Goal: Transaction & Acquisition: Purchase product/service

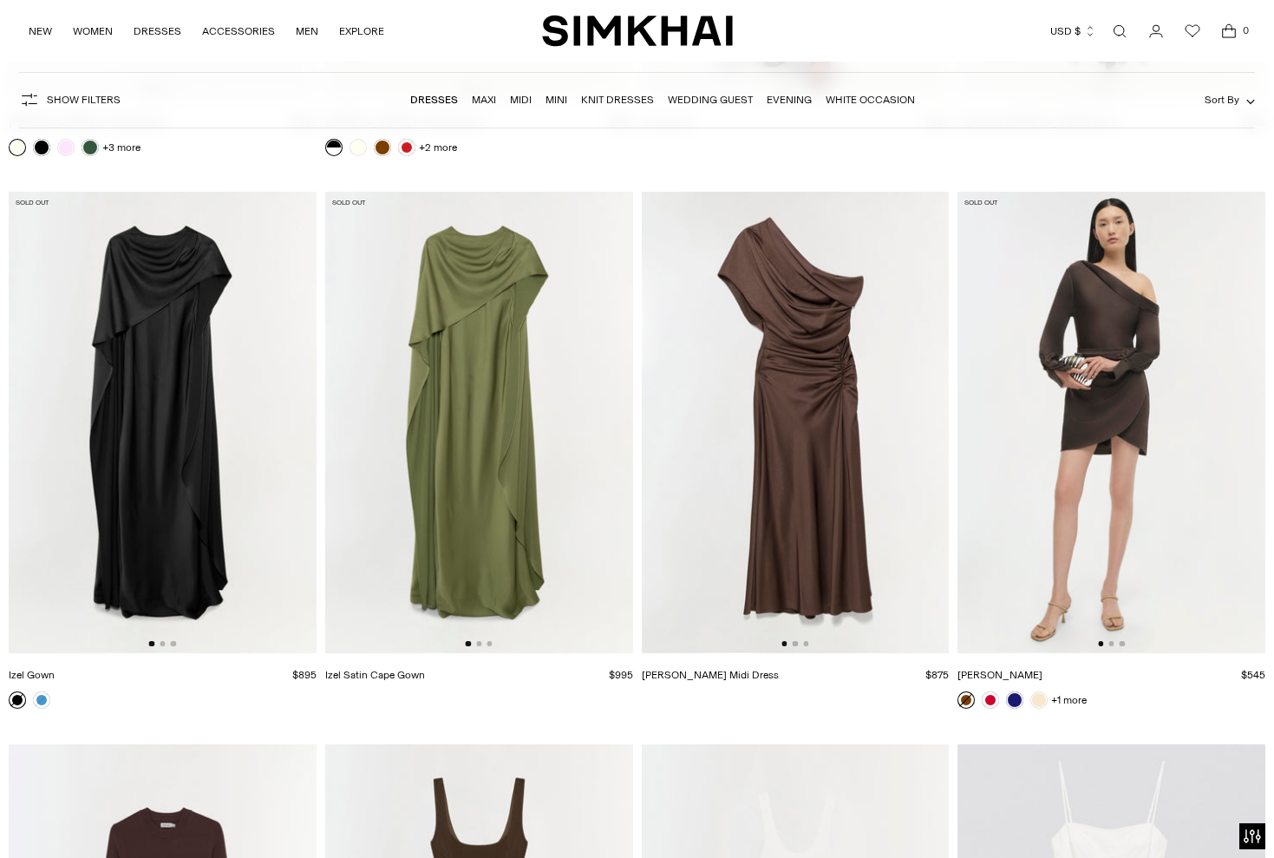
scroll to position [19393, 0]
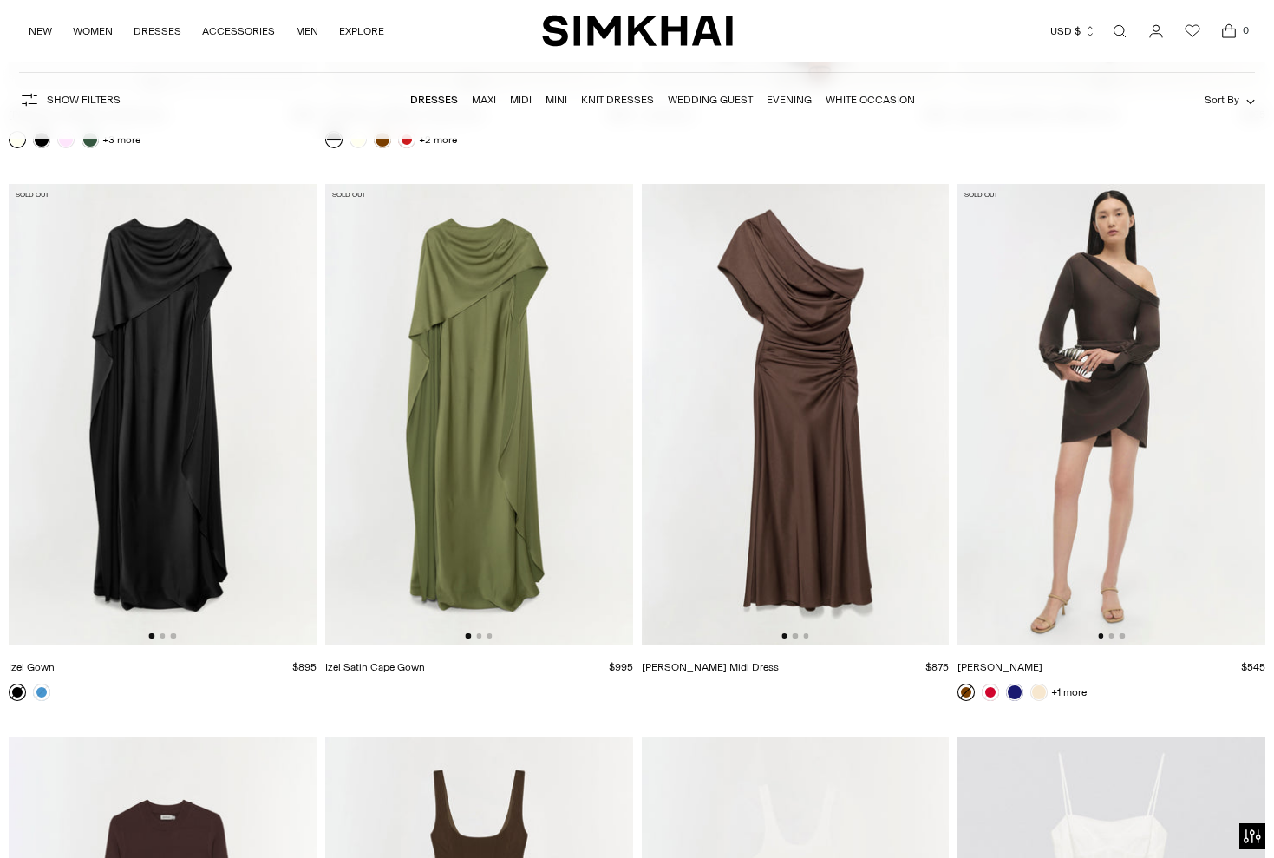
click at [566, 101] on link "Mini" at bounding box center [557, 100] width 22 height 12
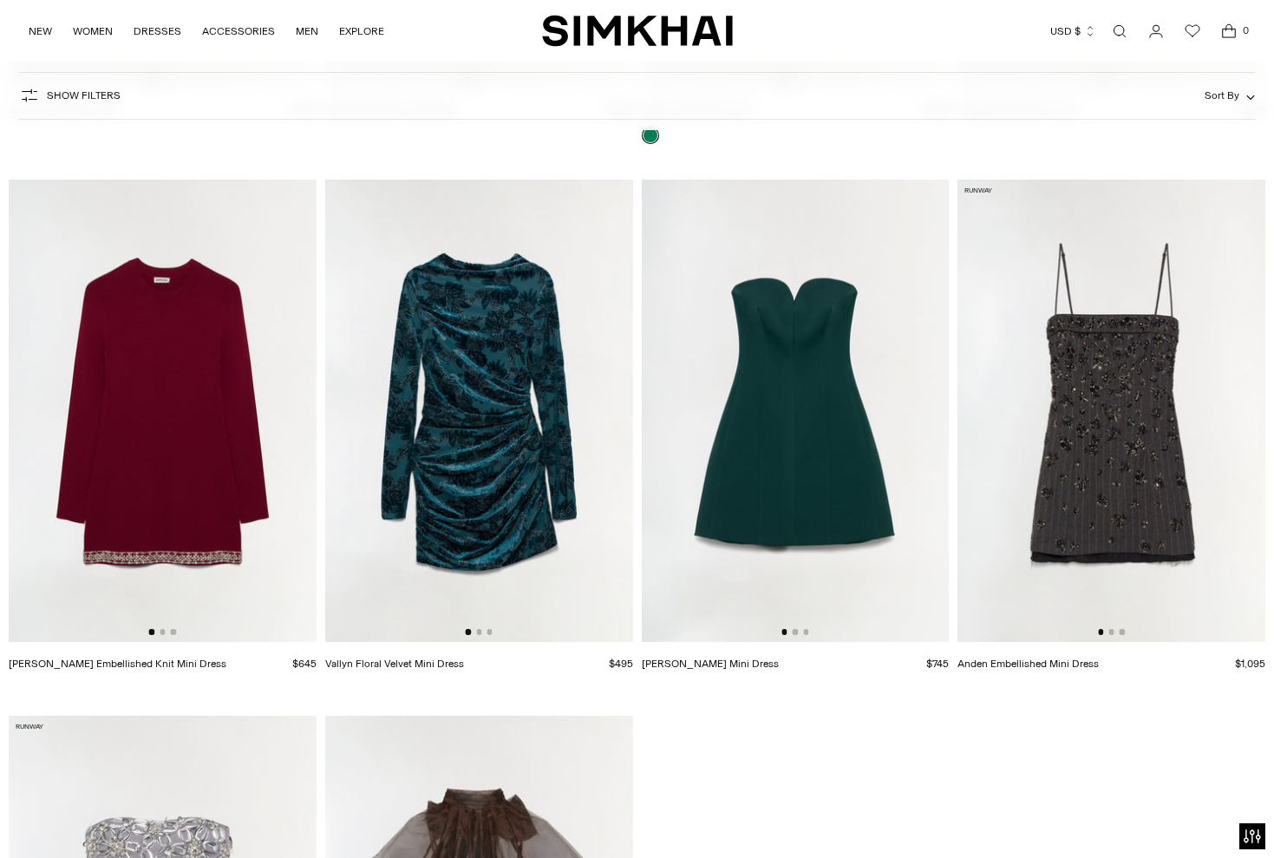
click at [725, 666] on link "Devin Bustier Mini Dress" at bounding box center [710, 664] width 137 height 12
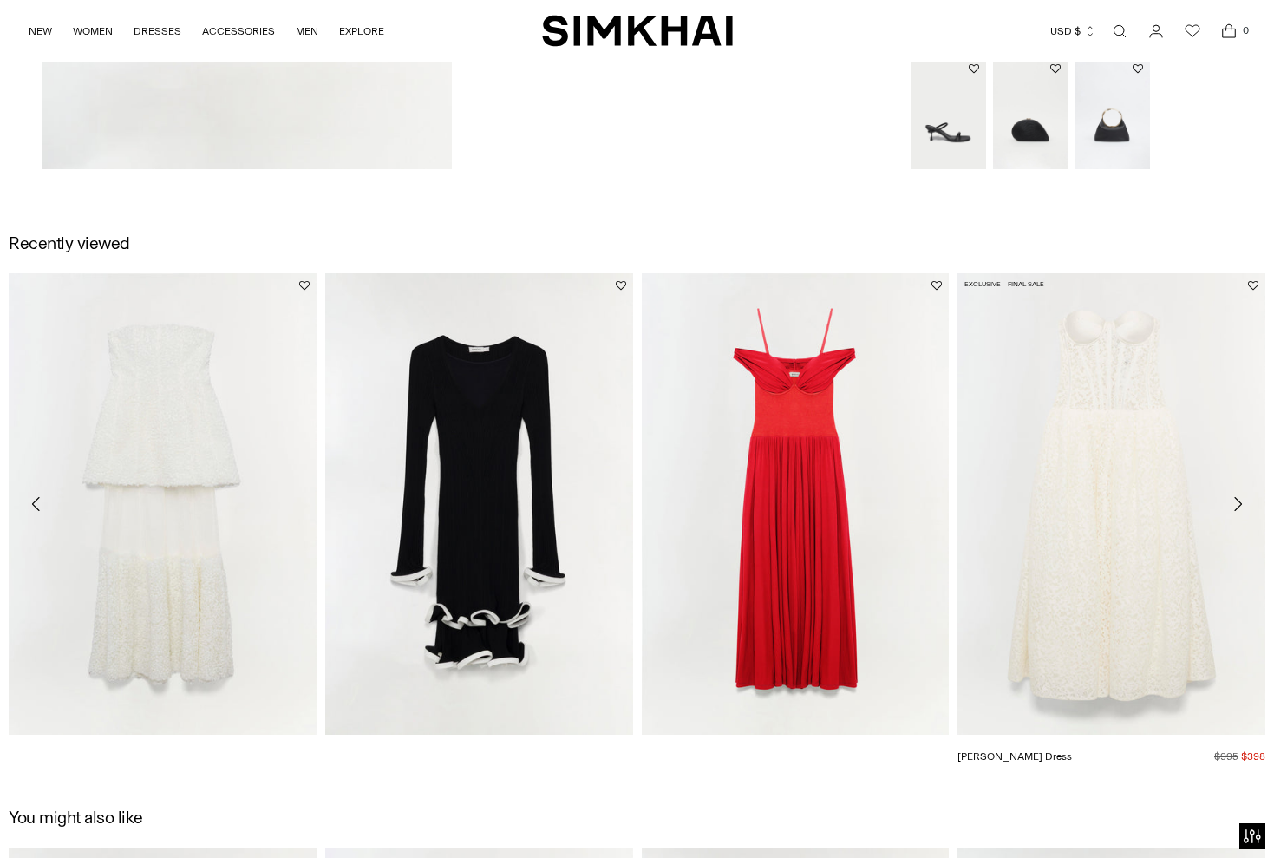
scroll to position [1816, 0]
click at [1072, 750] on link "Evangeline Dress" at bounding box center [1015, 756] width 115 height 12
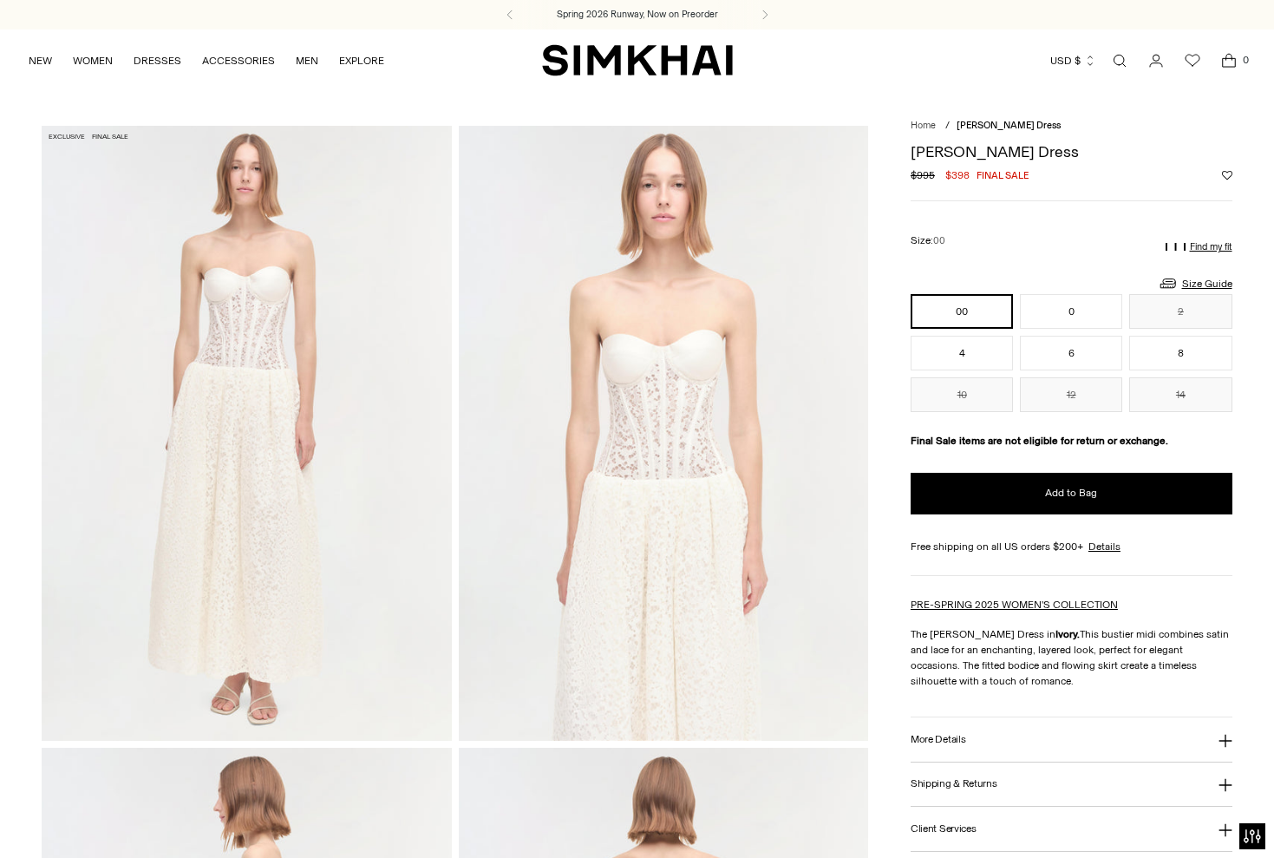
click at [676, 404] on img at bounding box center [664, 433] width 410 height 615
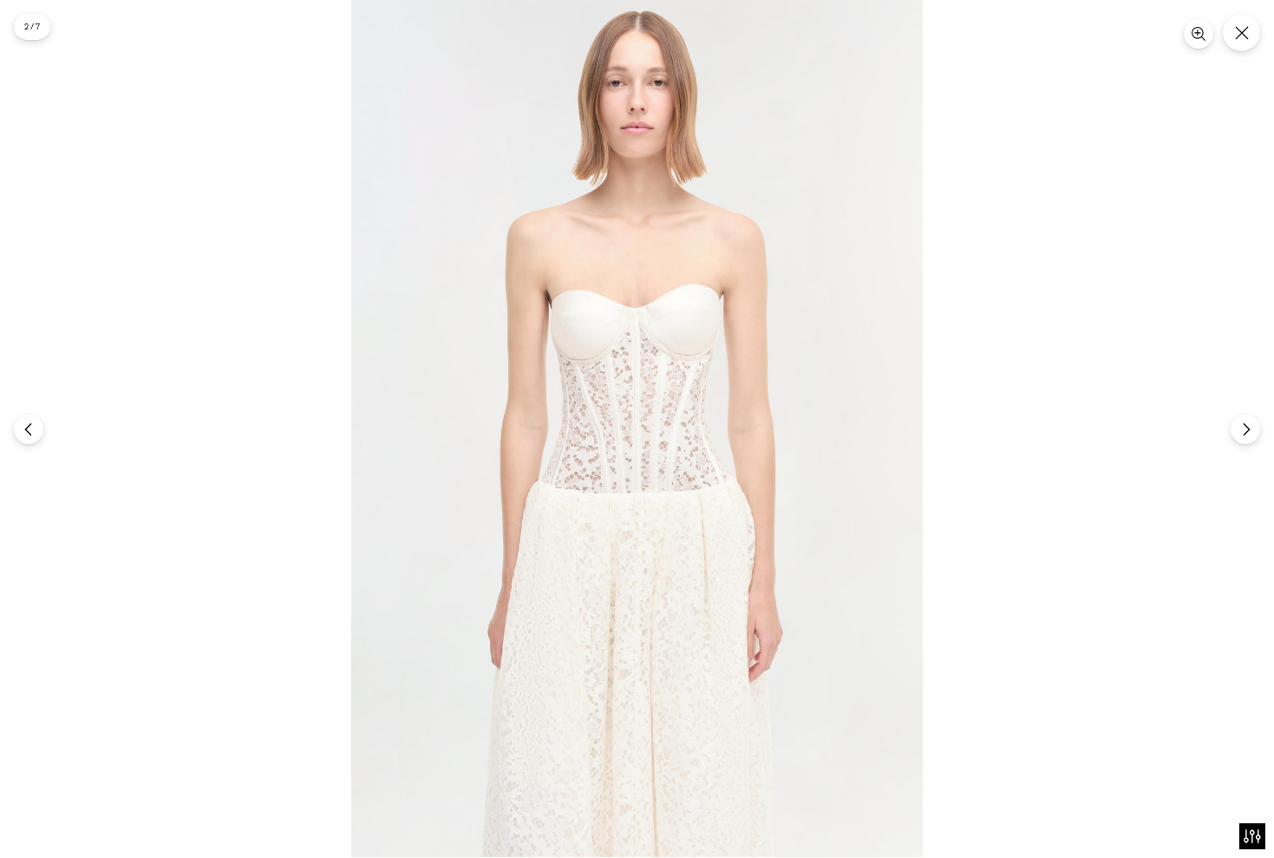
click at [686, 416] on img at bounding box center [637, 428] width 572 height 857
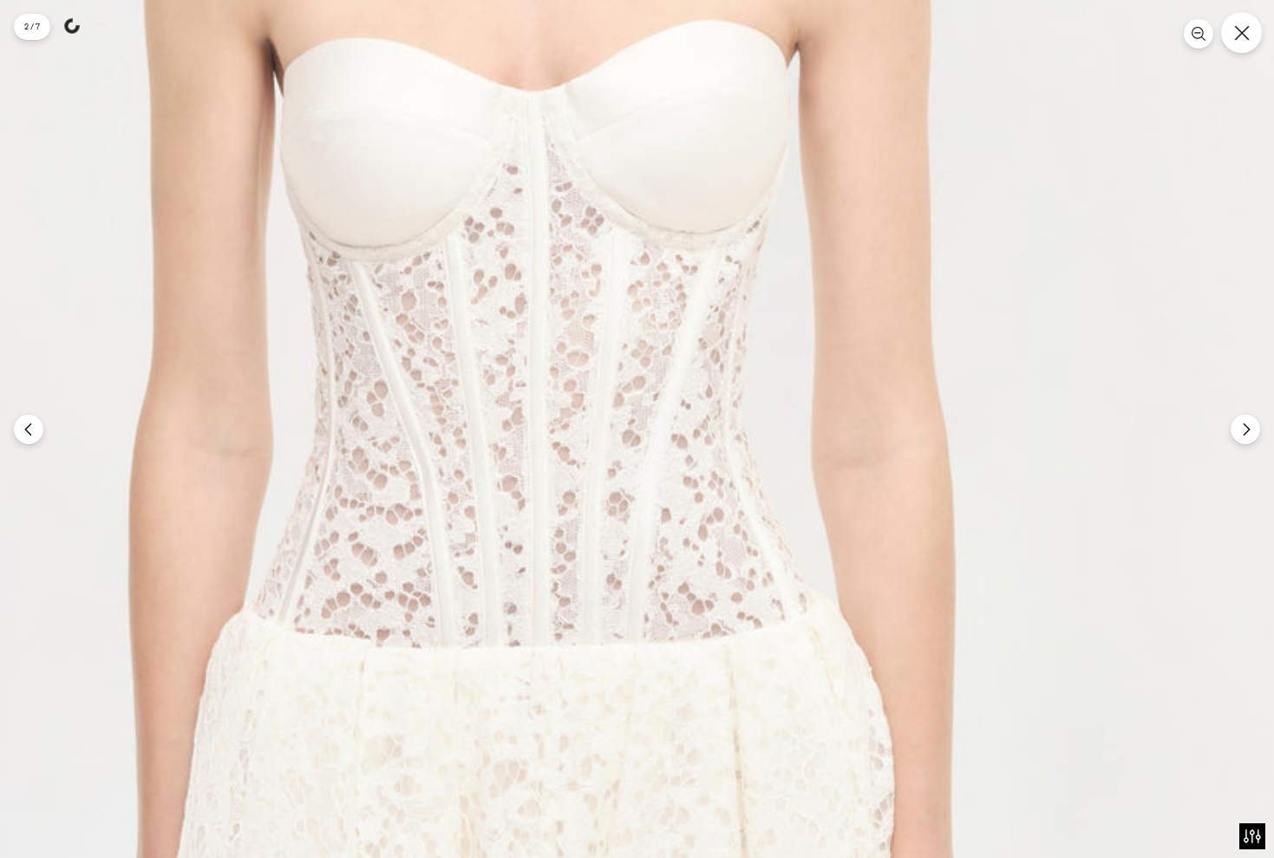
click at [1249, 33] on icon "Close" at bounding box center [1242, 33] width 16 height 16
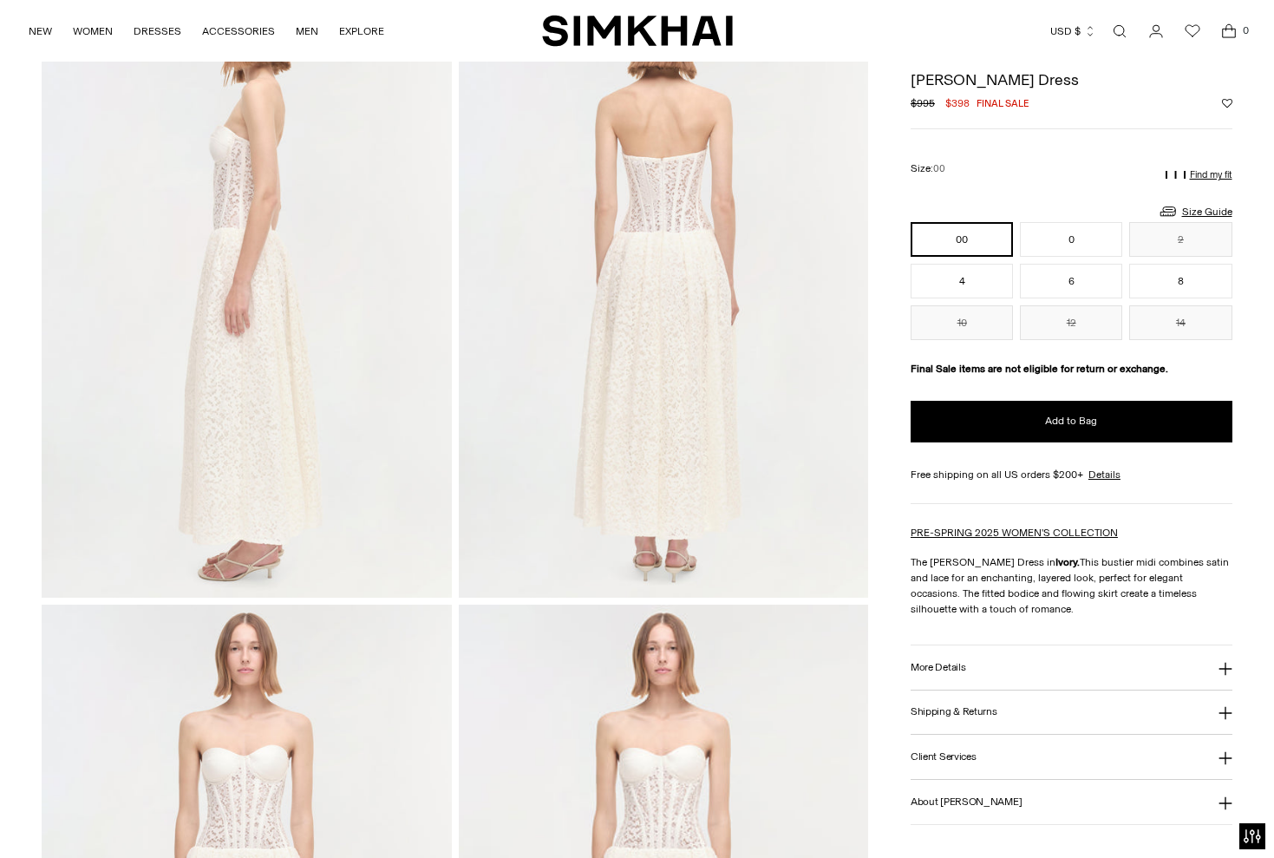
scroll to position [720, 0]
